Goal: Task Accomplishment & Management: Complete application form

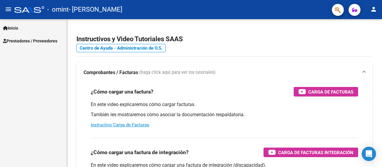
scroll to position [41, 0]
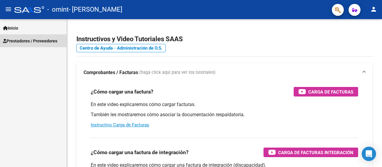
click at [46, 41] on span "Prestadores / Proveedores" at bounding box center [30, 41] width 54 height 7
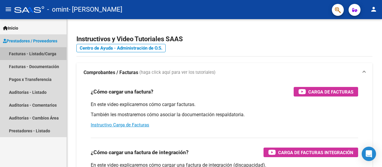
click at [44, 55] on link "Facturas - Listado/Carga" at bounding box center [33, 53] width 67 height 13
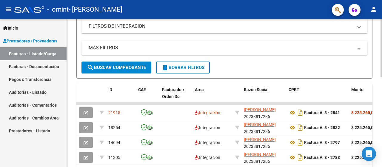
scroll to position [119, 0]
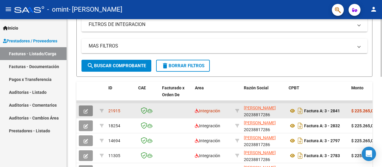
click at [87, 107] on button "button" at bounding box center [86, 110] width 14 height 11
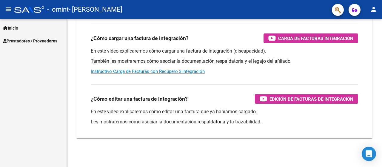
scroll to position [104, 0]
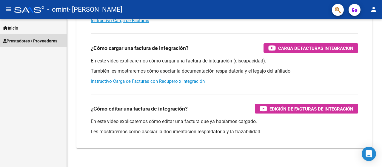
click at [31, 38] on span "Prestadores / Proveedores" at bounding box center [30, 41] width 54 height 7
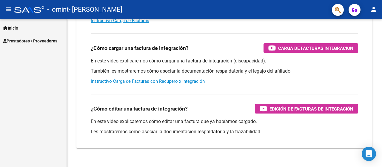
click at [43, 41] on span "Prestadores / Proveedores" at bounding box center [30, 41] width 54 height 7
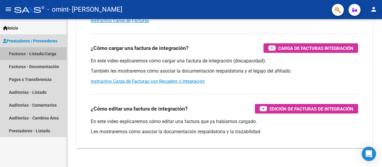
click at [41, 50] on link "Facturas - Listado/Carga" at bounding box center [33, 53] width 67 height 13
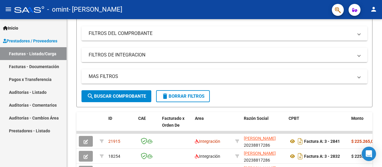
scroll to position [104, 0]
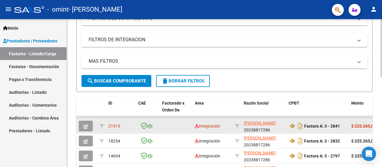
click at [85, 124] on icon "button" at bounding box center [86, 126] width 4 height 4
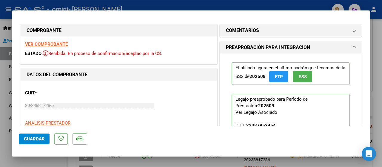
scroll to position [0, 0]
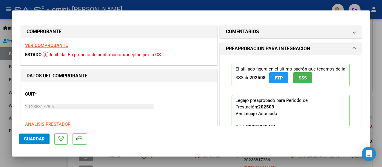
click at [4, 22] on div at bounding box center [191, 83] width 382 height 167
type input "$ 0,00"
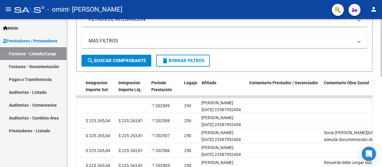
scroll to position [112, 0]
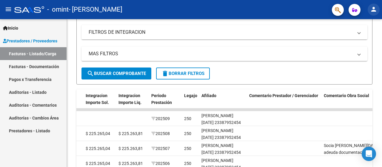
click at [374, 10] on mat-icon "person" at bounding box center [373, 9] width 7 height 7
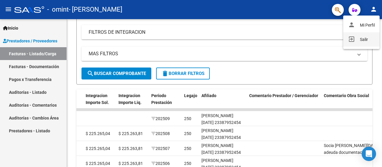
click at [367, 37] on button "exit_to_app Salir" at bounding box center [361, 39] width 36 height 14
